Goal: Task Accomplishment & Management: Use online tool/utility

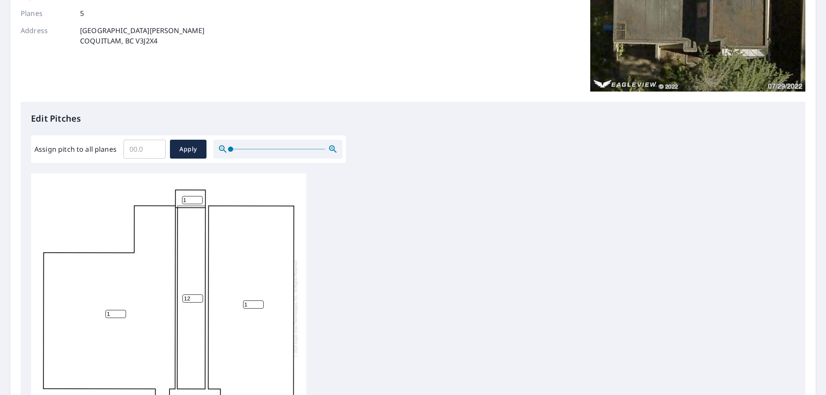
scroll to position [215, 0]
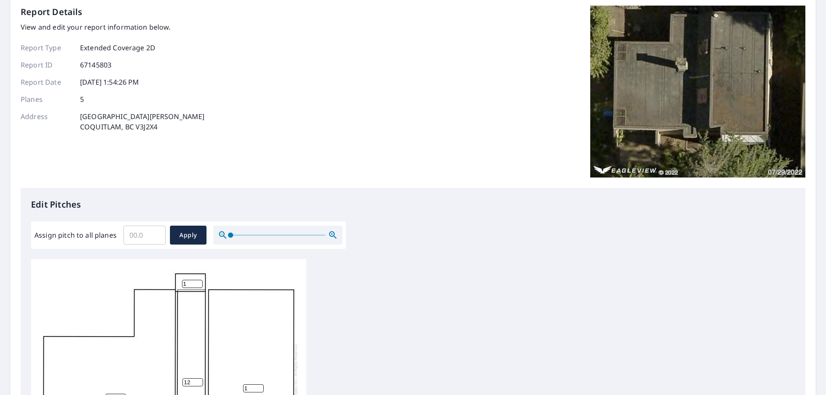
scroll to position [86, 0]
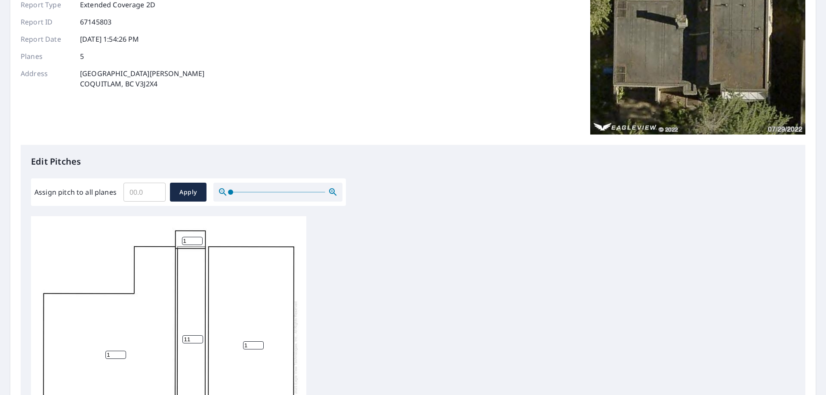
click at [200, 336] on input "11" at bounding box center [192, 340] width 21 height 8
drag, startPoint x: 192, startPoint y: 333, endPoint x: 133, endPoint y: 333, distance: 59.4
click at [133, 333] on div "1 1 11 1 1" at bounding box center [168, 349] width 275 height 270
click at [464, 316] on div "1 1 1 1 1" at bounding box center [413, 351] width 764 height 270
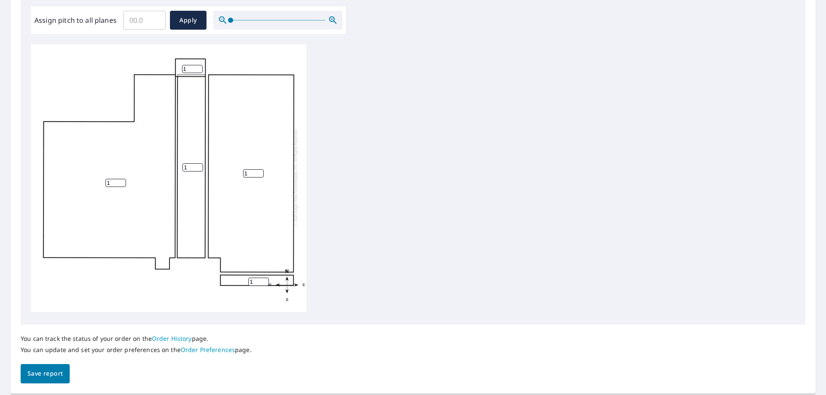
scroll to position [286, 0]
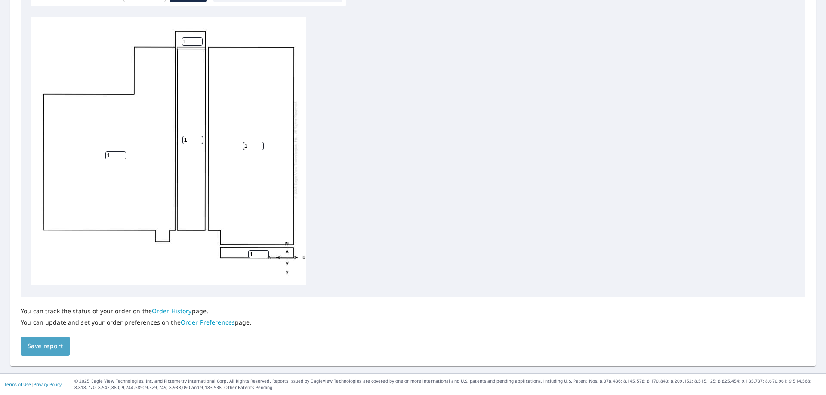
click at [37, 351] on span "Save report" at bounding box center [45, 346] width 35 height 11
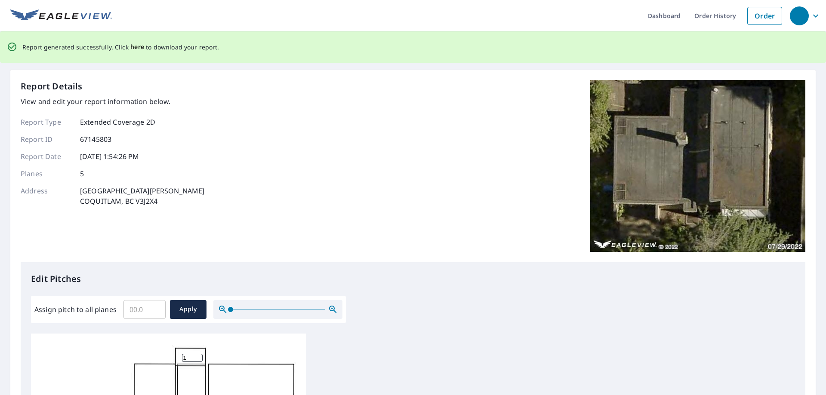
click at [135, 44] on span "here" at bounding box center [137, 47] width 14 height 11
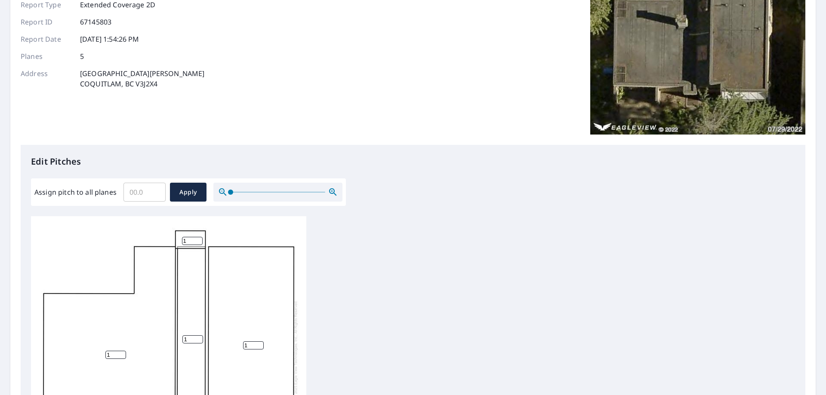
scroll to position [129, 0]
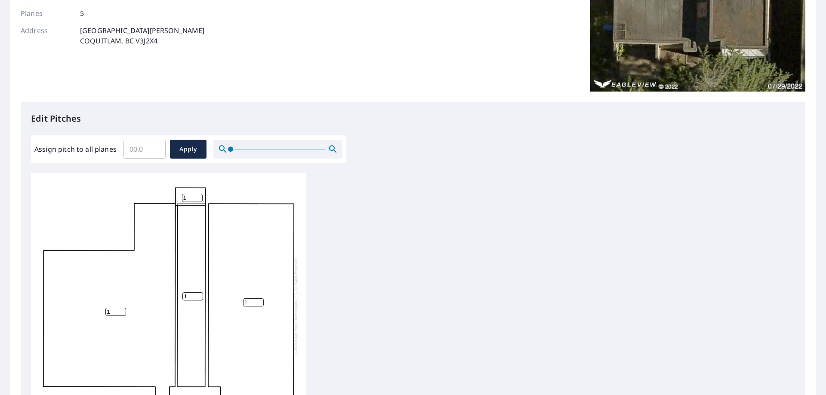
click at [192, 293] on input "1" at bounding box center [192, 297] width 21 height 8
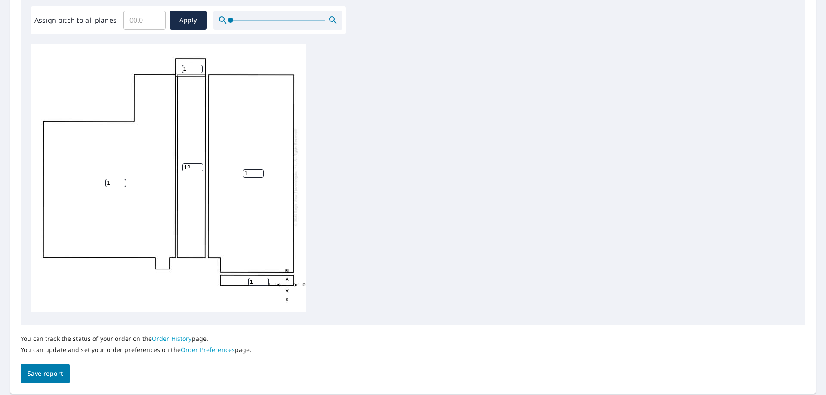
scroll to position [286, 0]
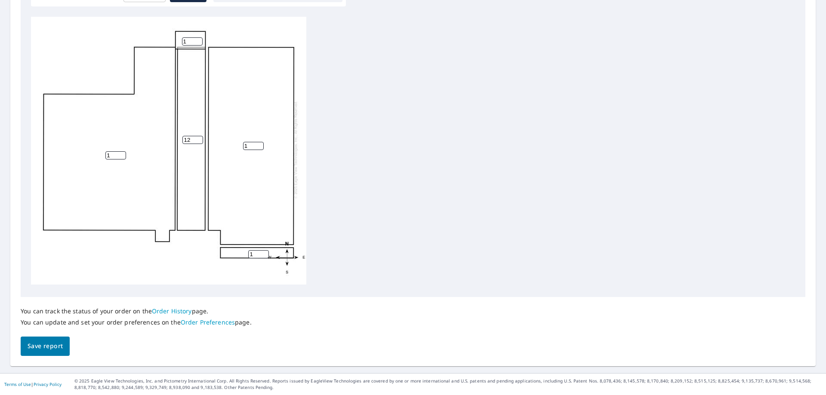
type input "12"
click at [48, 351] on span "Save report" at bounding box center [45, 346] width 35 height 11
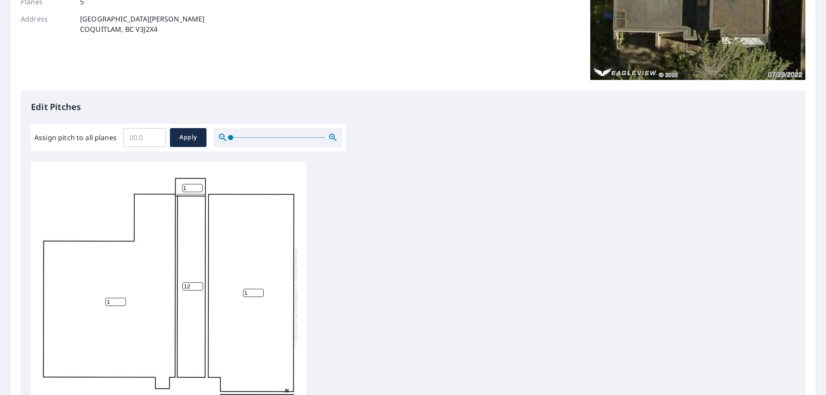
scroll to position [0, 0]
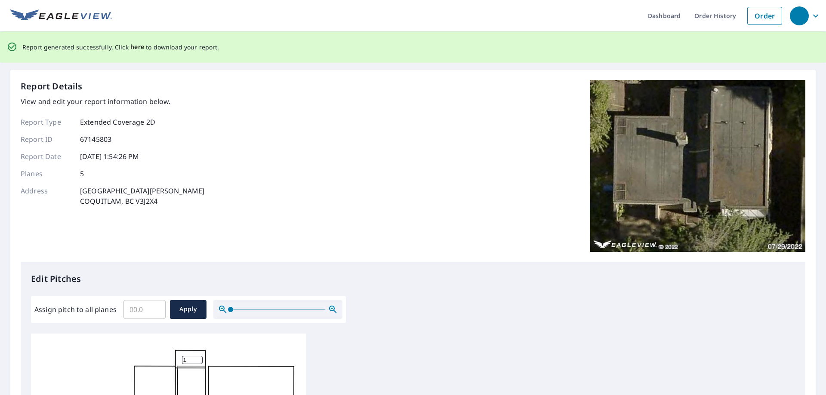
click at [135, 48] on span "here" at bounding box center [137, 47] width 14 height 11
